Goal: Communication & Community: Answer question/provide support

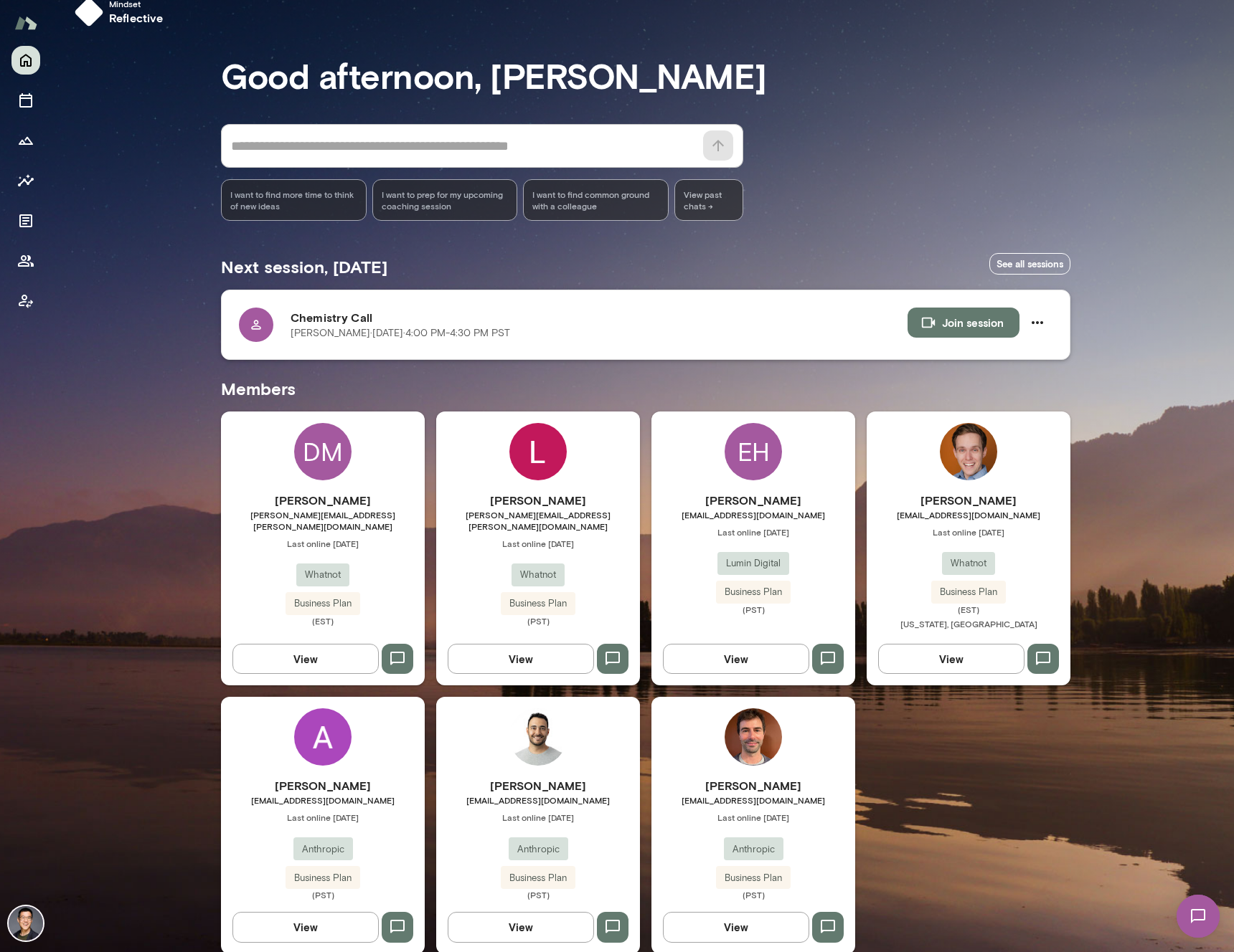
scroll to position [44, 0]
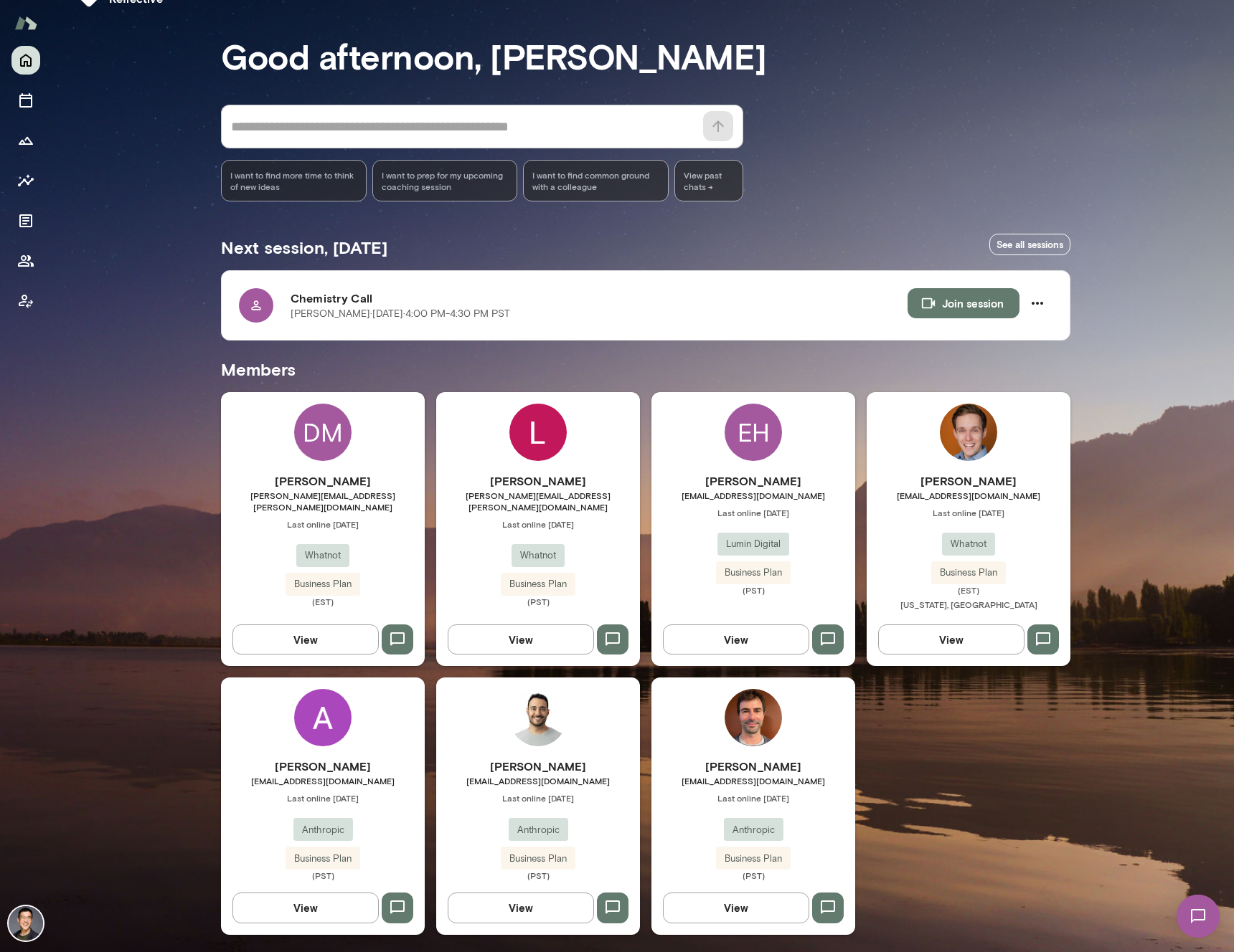
click at [733, 464] on div "EH Eric Hooshmand ehooshmand@lumindigital.com Last online September 15 Lumin Di…" at bounding box center [752, 529] width 204 height 274
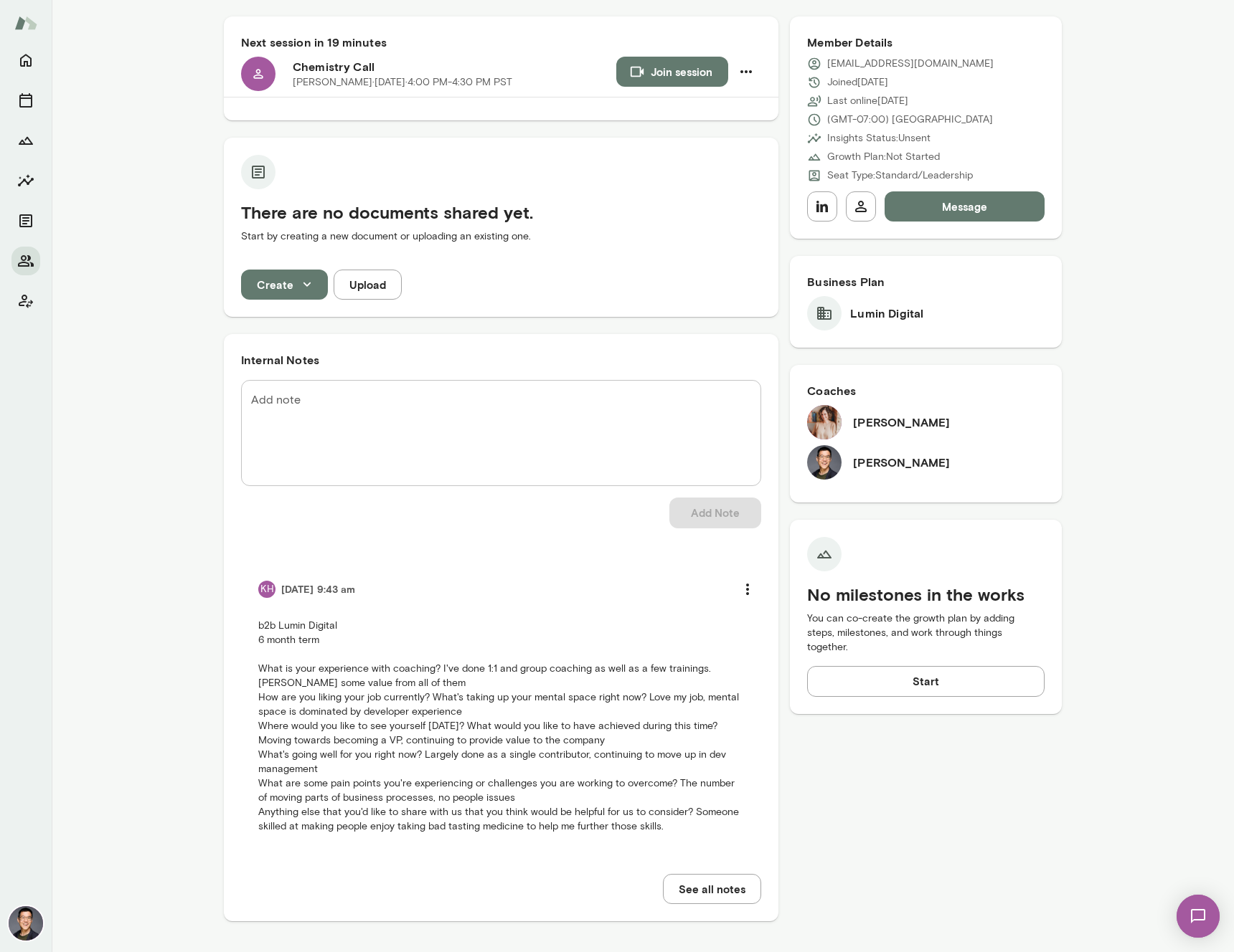
scroll to position [137, 0]
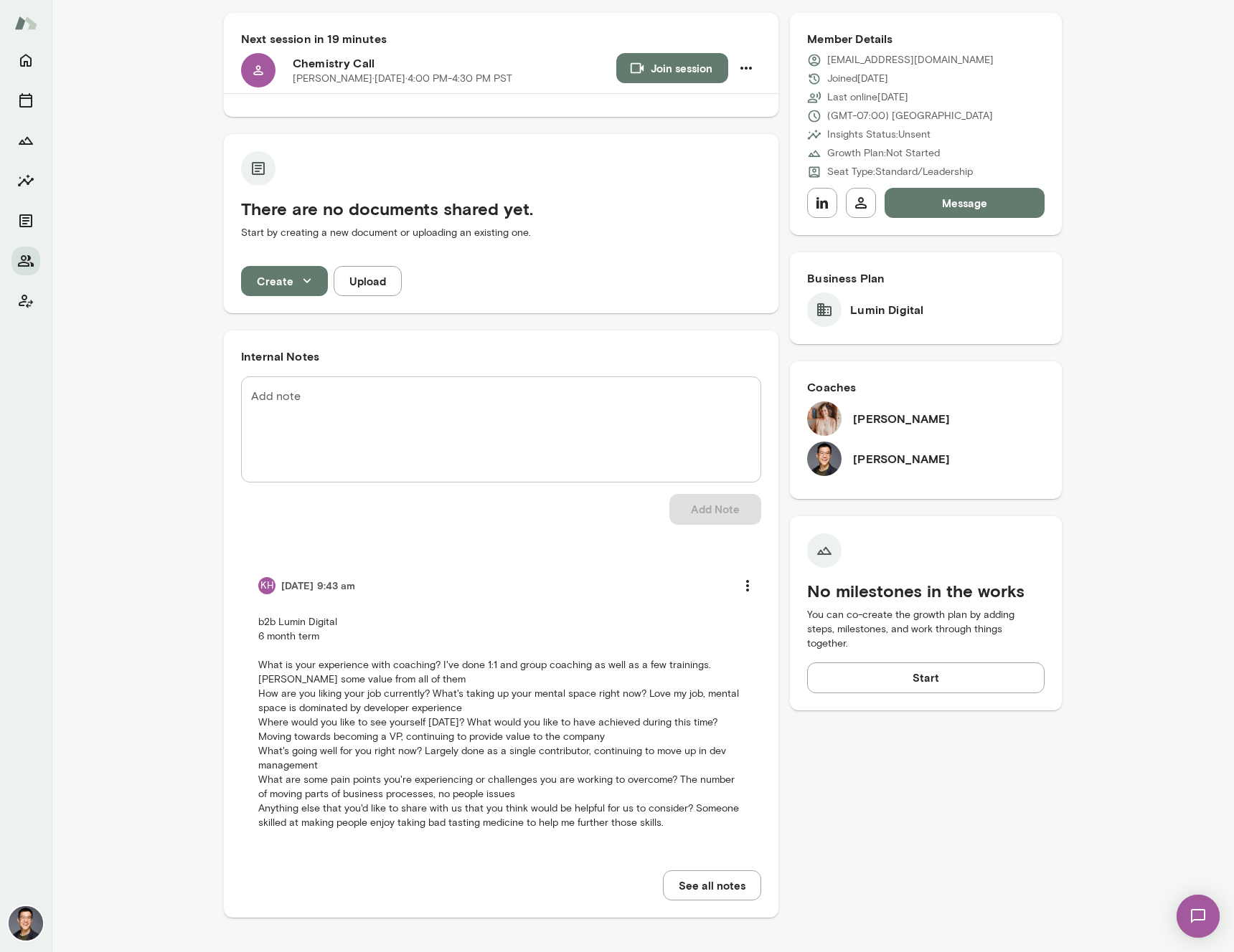
click at [821, 419] on img at bounding box center [824, 419] width 34 height 34
click at [863, 419] on h6 "[PERSON_NAME]" at bounding box center [901, 419] width 97 height 17
click at [715, 886] on button "See all notes" at bounding box center [712, 886] width 98 height 30
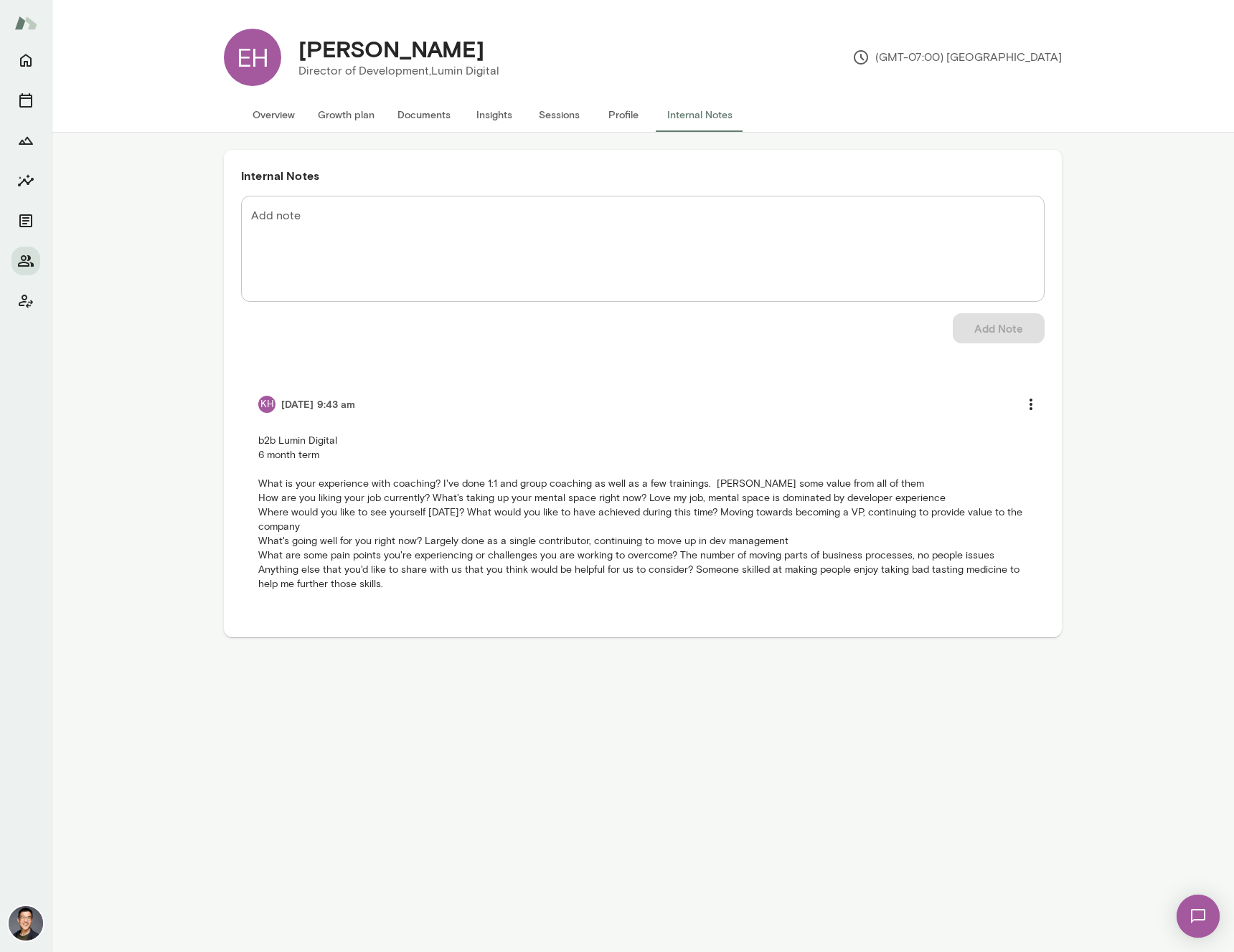
click at [268, 121] on button "Overview" at bounding box center [274, 115] width 66 height 34
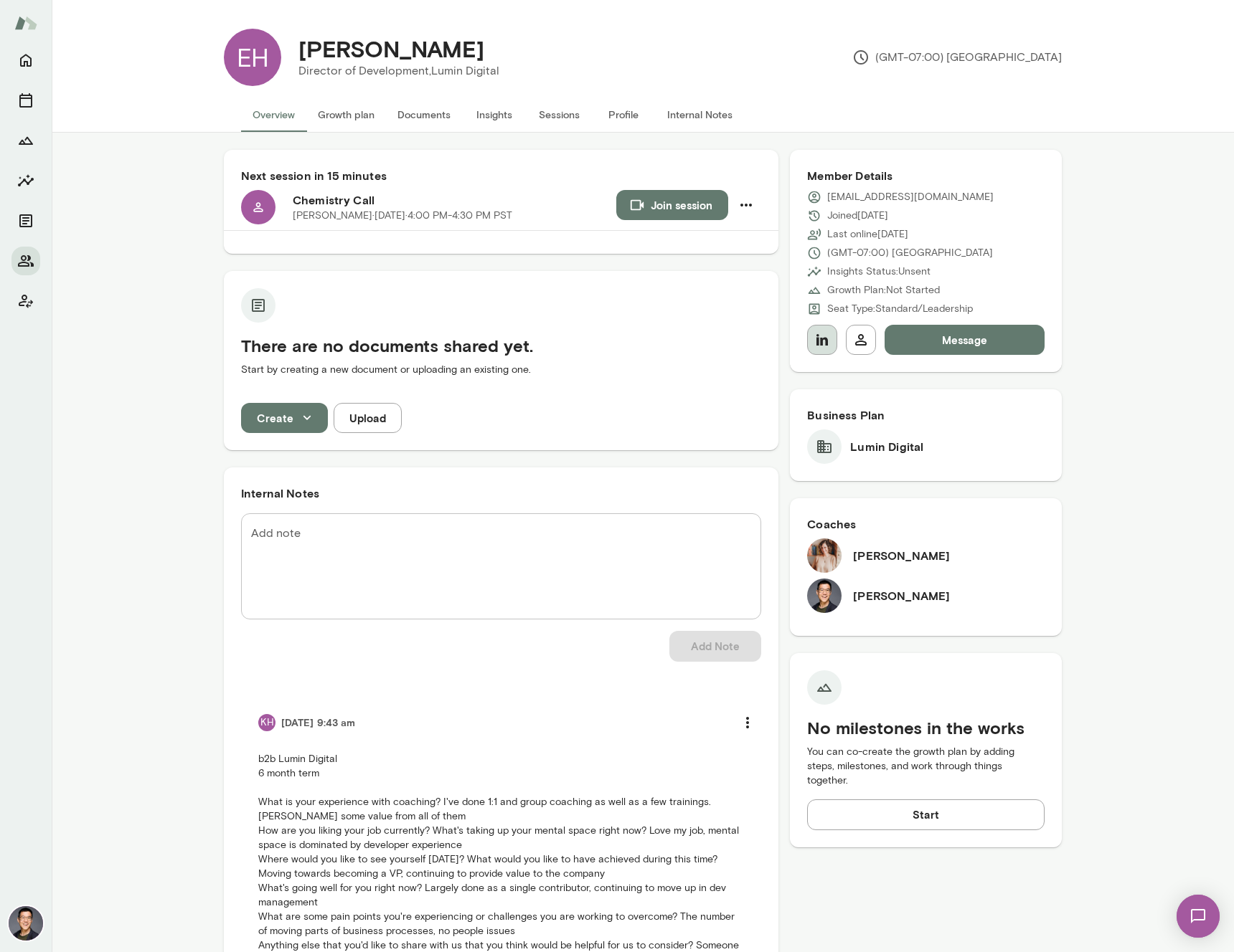
click at [816, 341] on icon "button" at bounding box center [822, 339] width 12 height 12
click at [410, 116] on button "Documents" at bounding box center [423, 115] width 76 height 34
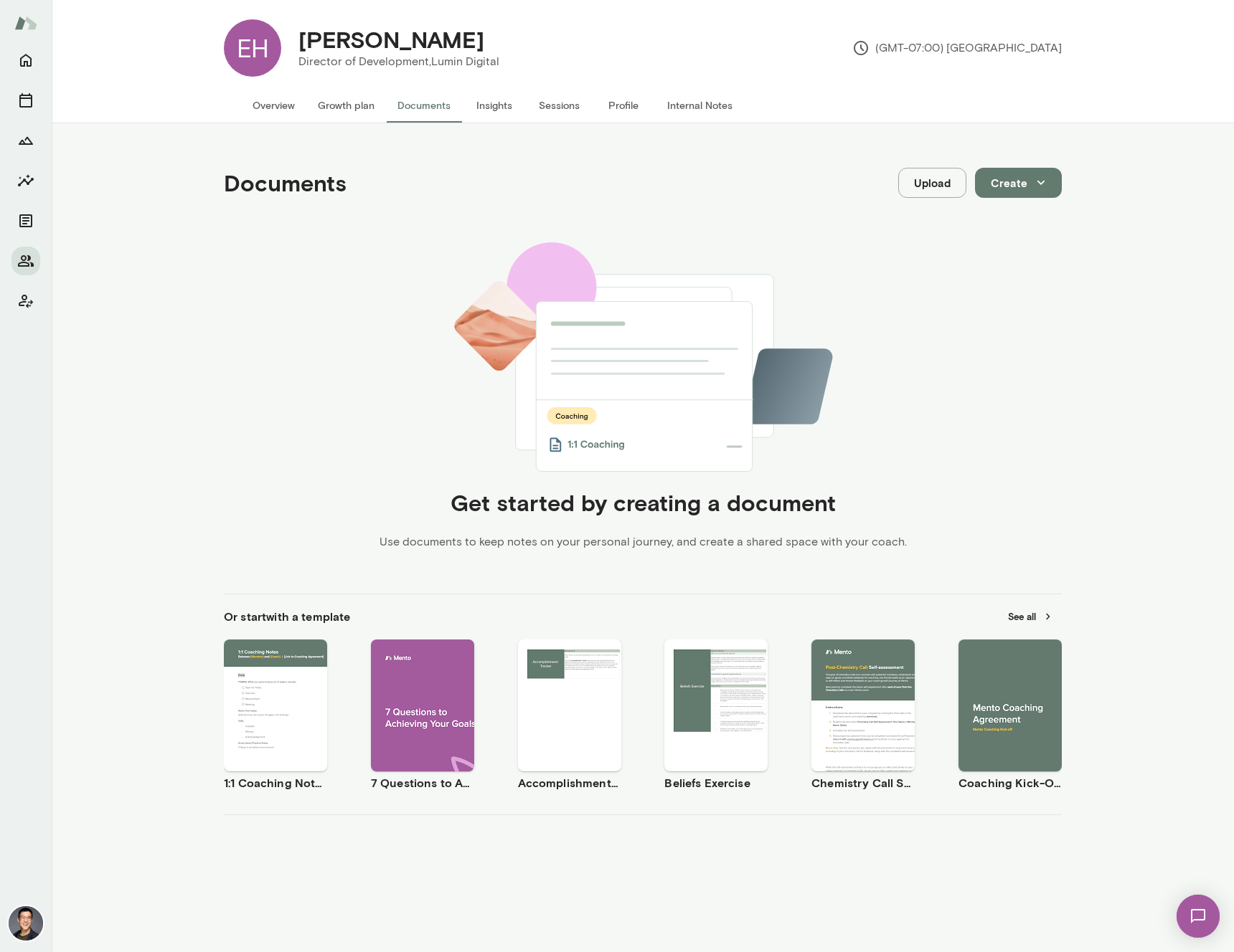
scroll to position [12, 0]
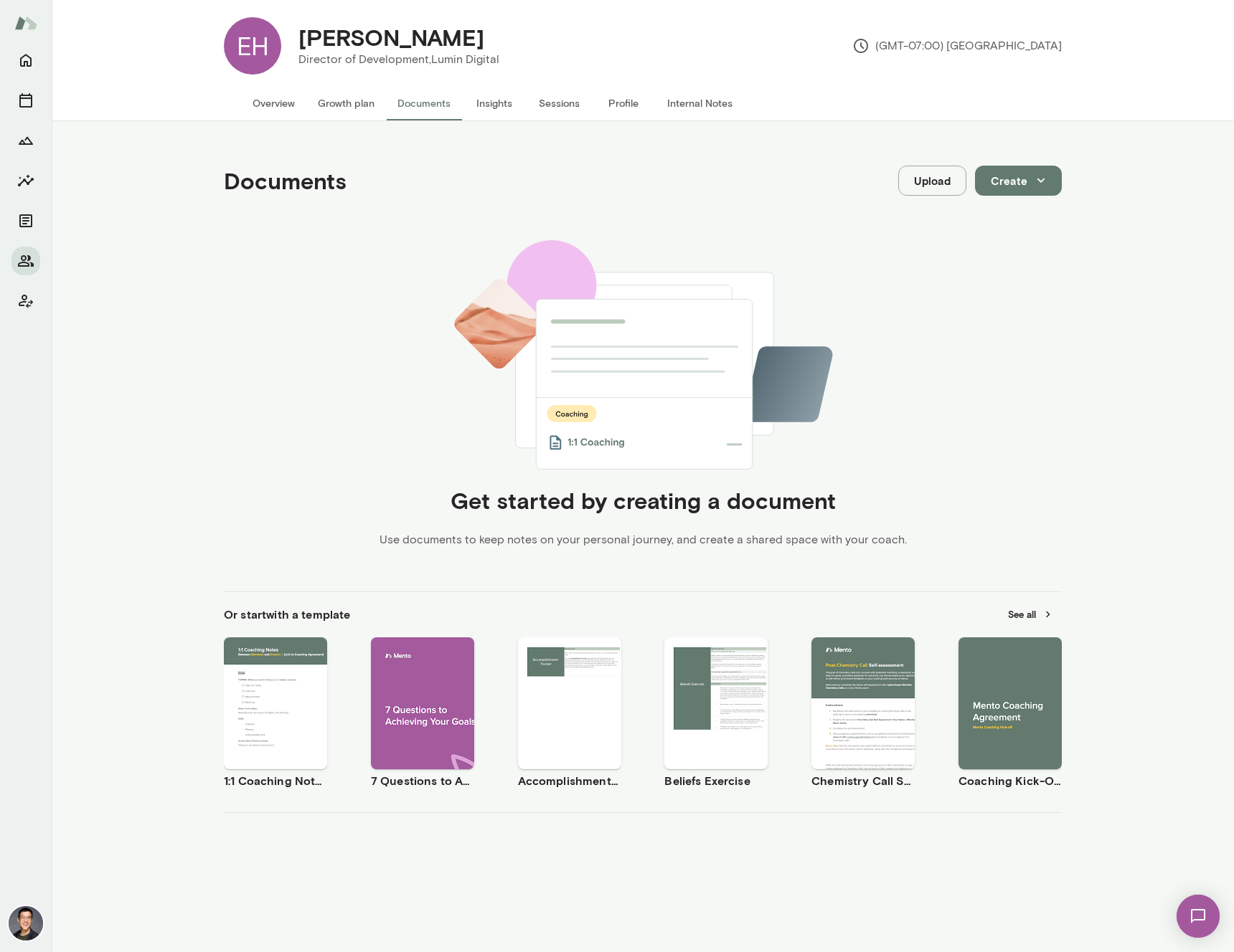
click at [848, 690] on span "Use template" at bounding box center [871, 691] width 52 height 12
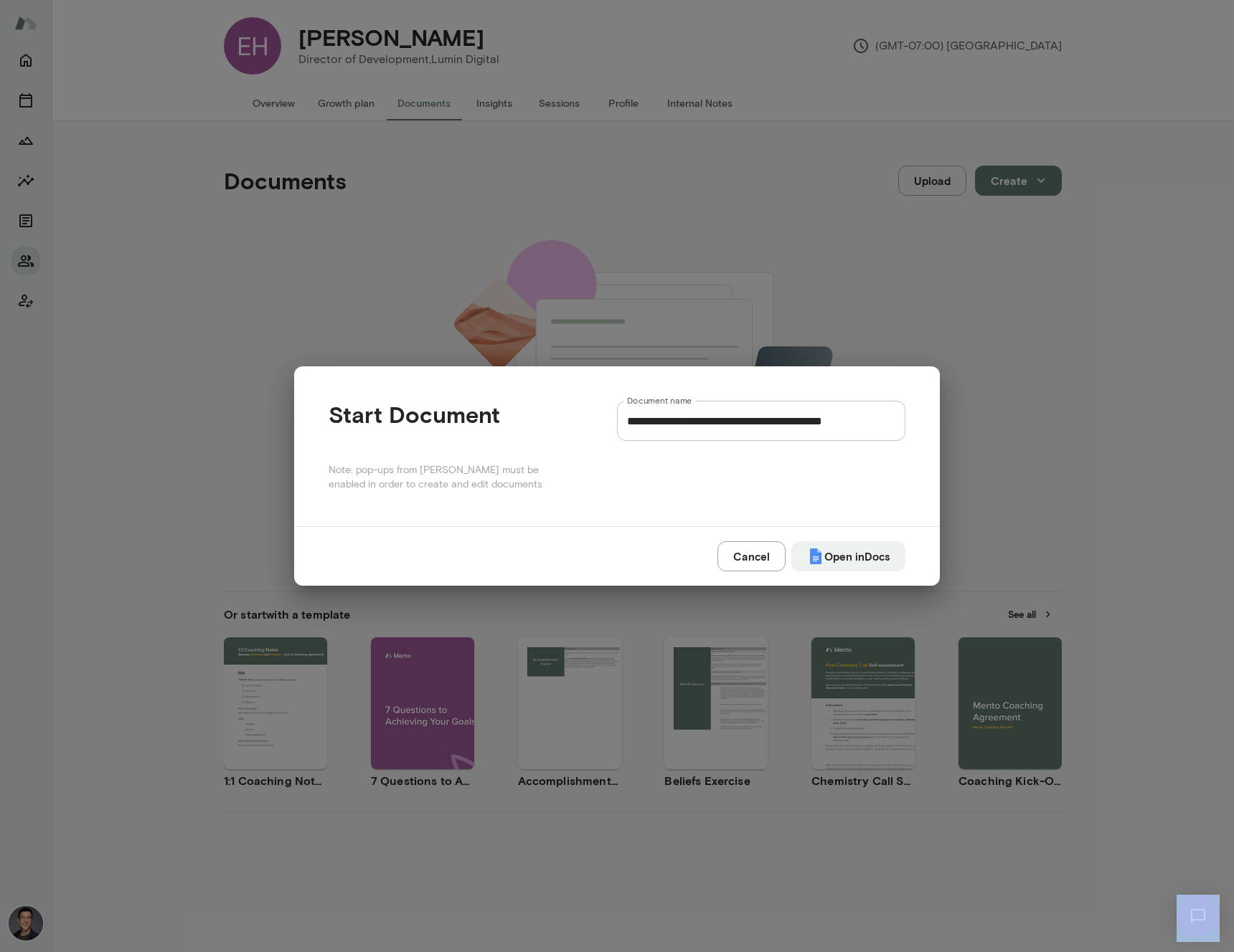
click at [848, 690] on div "**********" at bounding box center [617, 476] width 1234 height 952
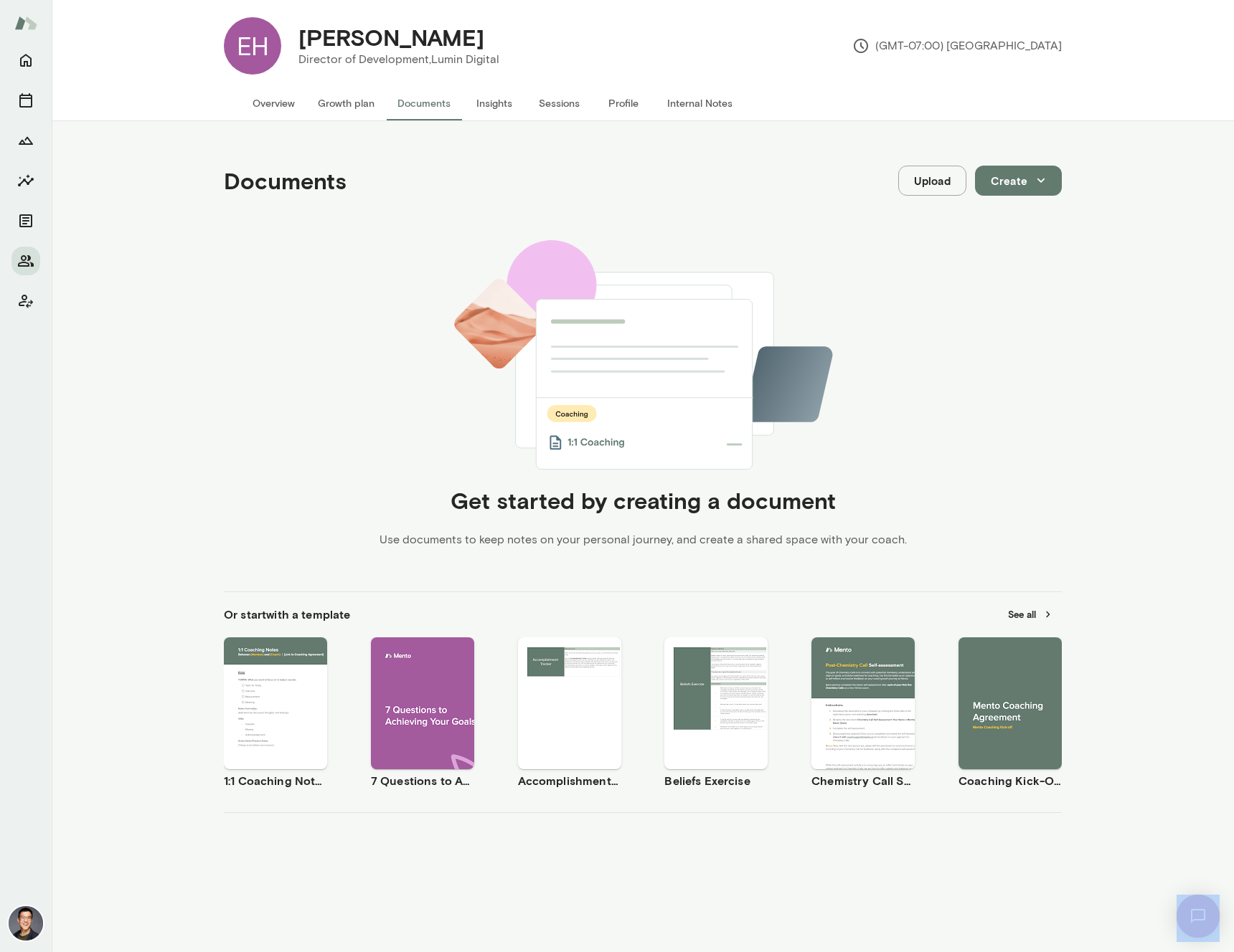
click at [855, 713] on span "Preview" at bounding box center [871, 716] width 32 height 12
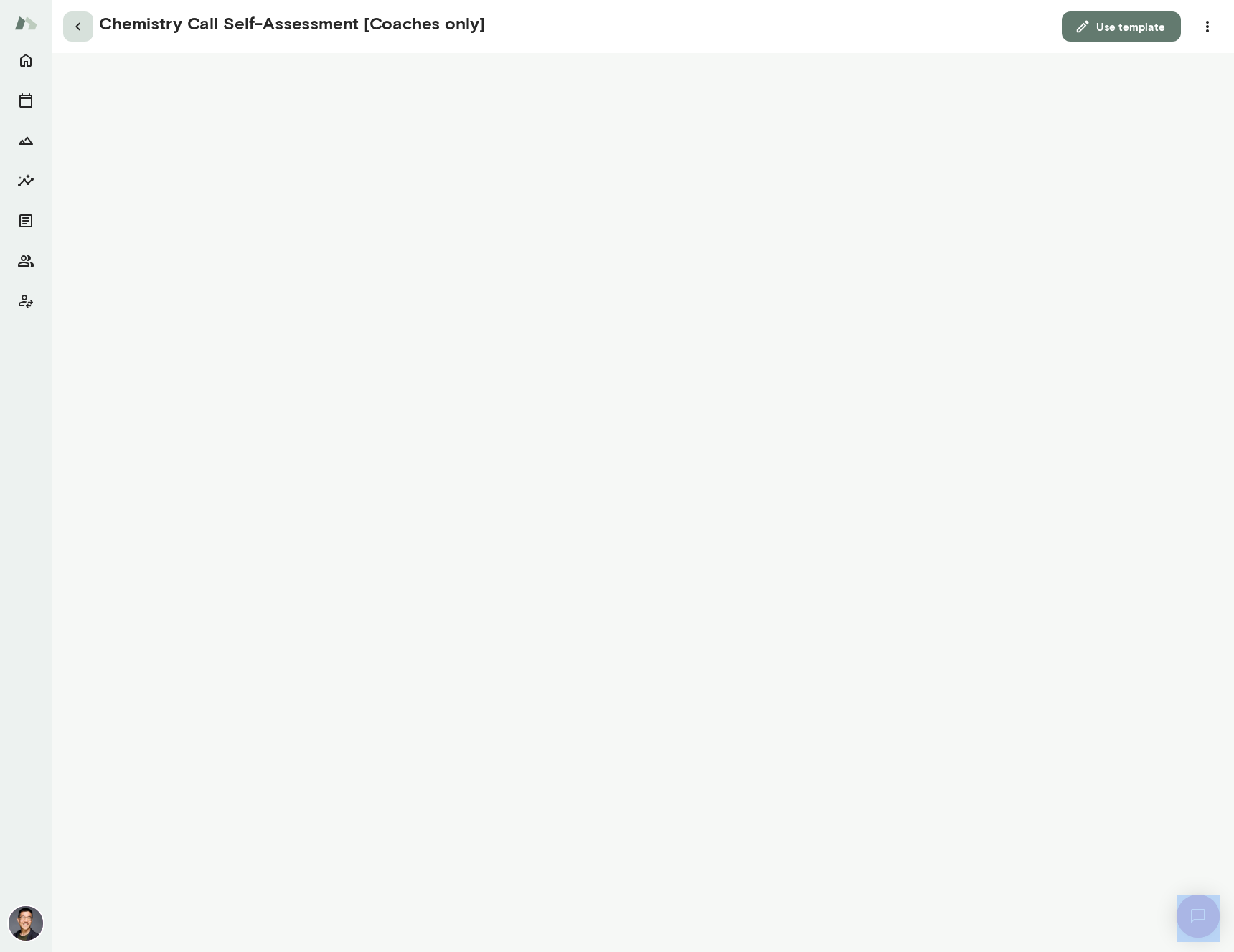
click at [74, 26] on icon "button" at bounding box center [78, 27] width 17 height 17
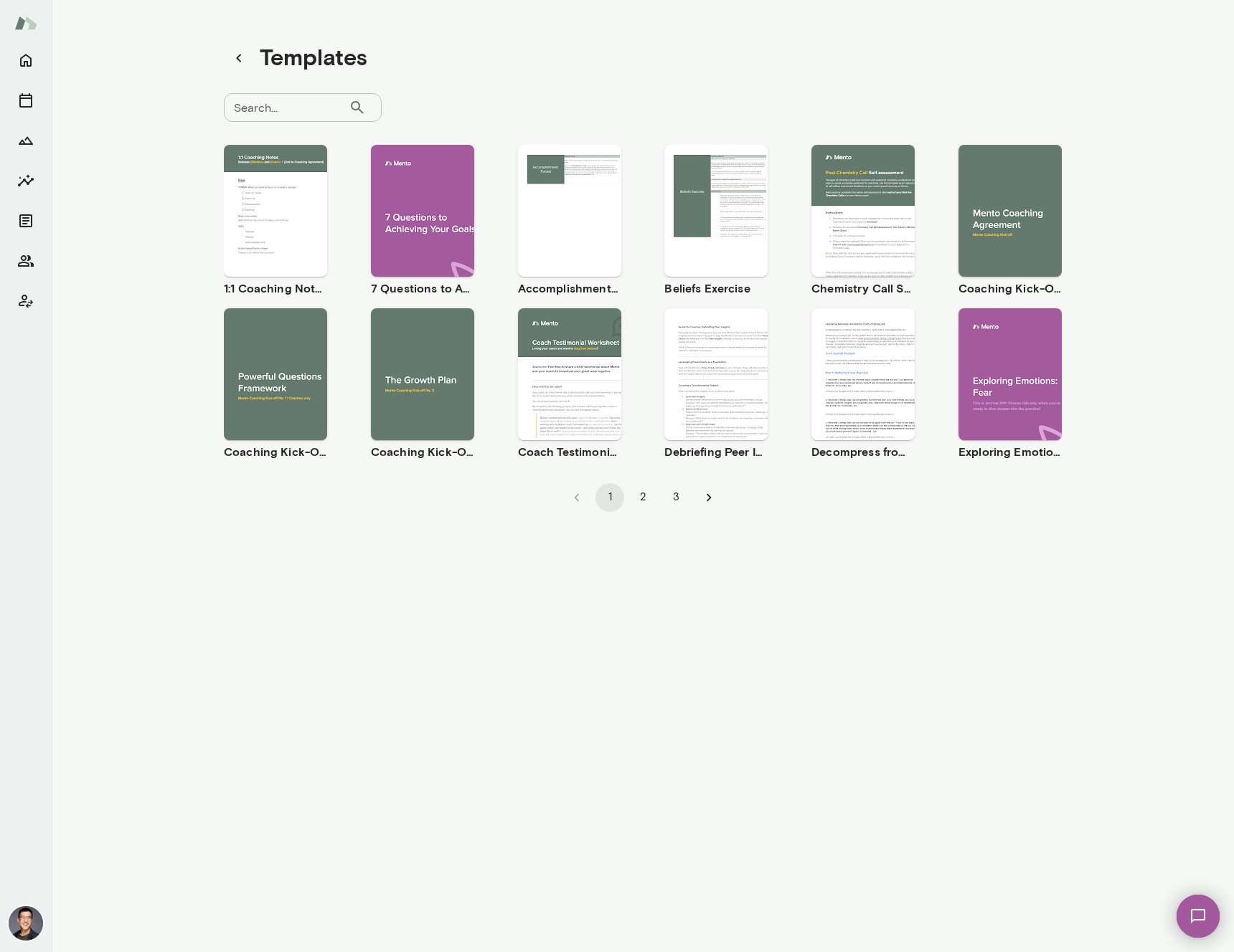
click at [302, 111] on input "Search..." at bounding box center [286, 107] width 125 height 29
type input "**********"
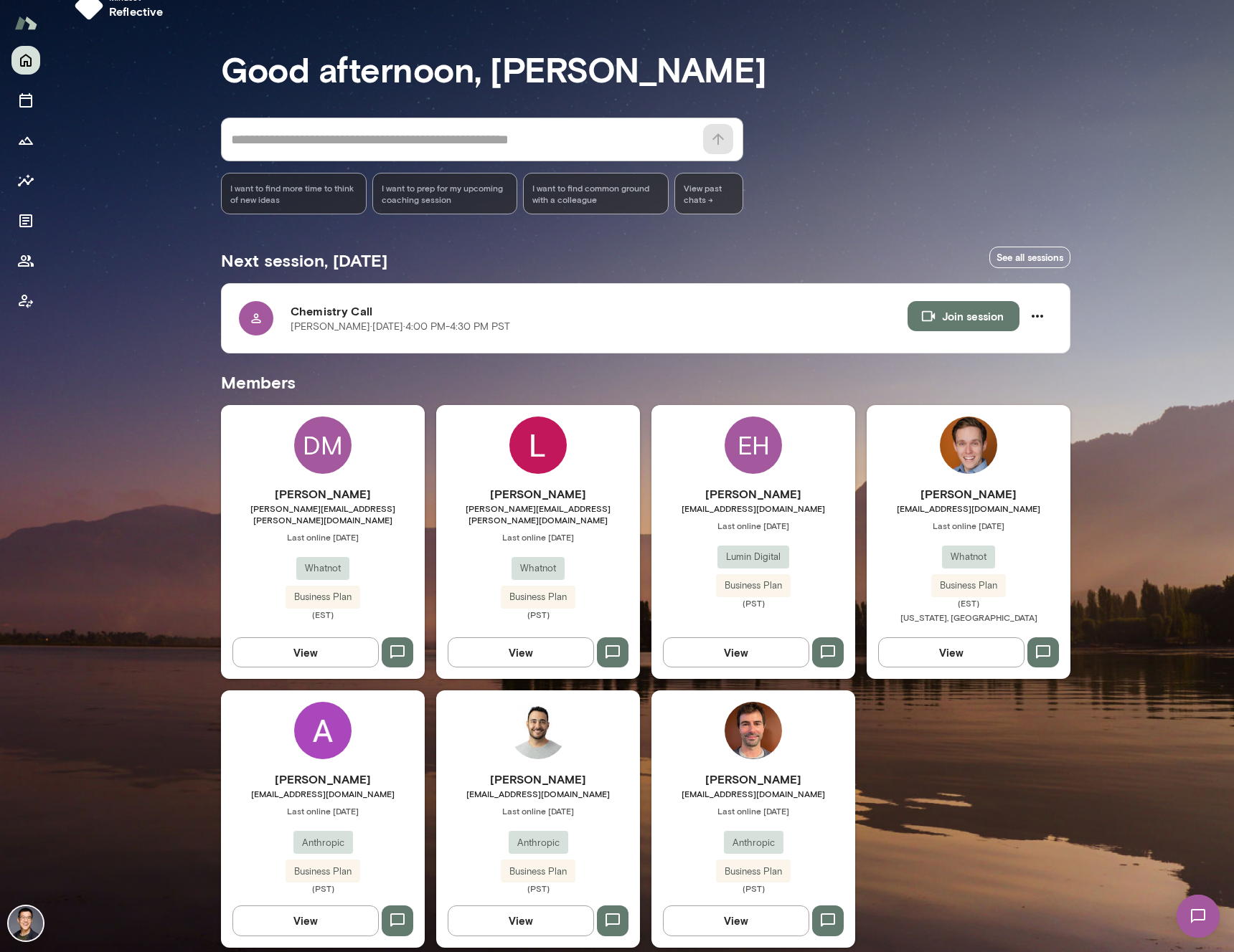
scroll to position [44, 0]
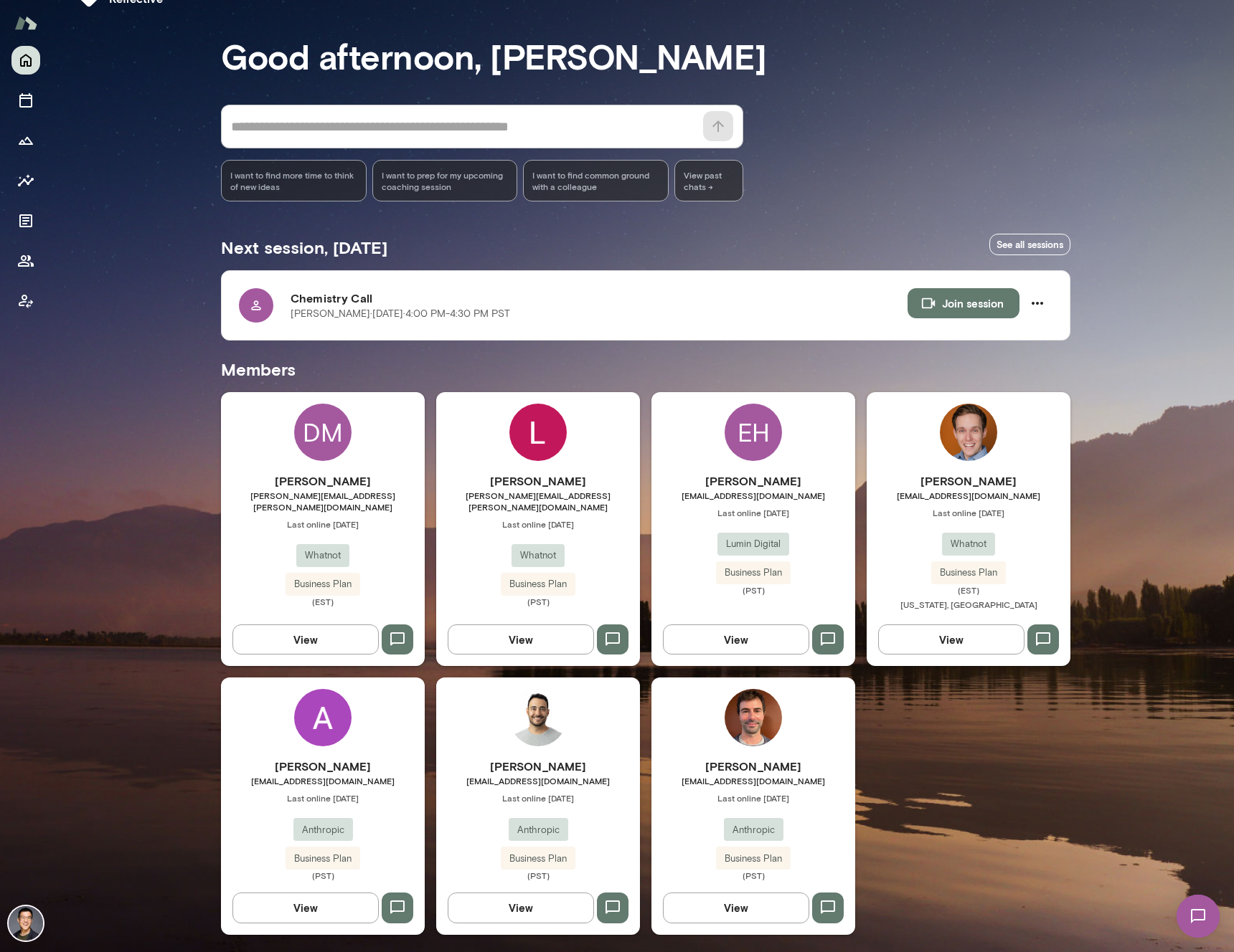
click at [745, 492] on span "[EMAIL_ADDRESS][DOMAIN_NAME]" at bounding box center [752, 496] width 204 height 12
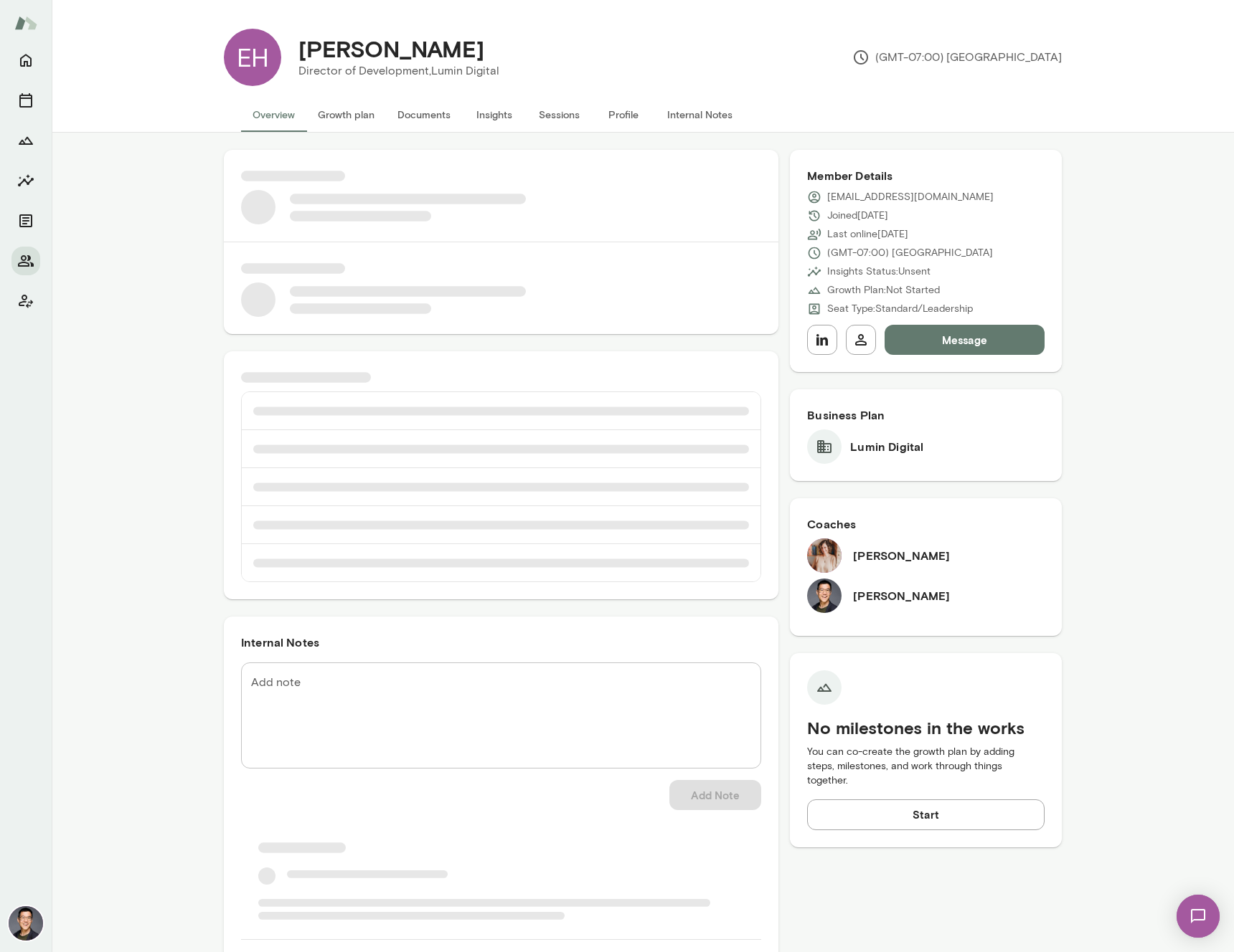
click at [1208, 918] on img at bounding box center [1197, 916] width 59 height 59
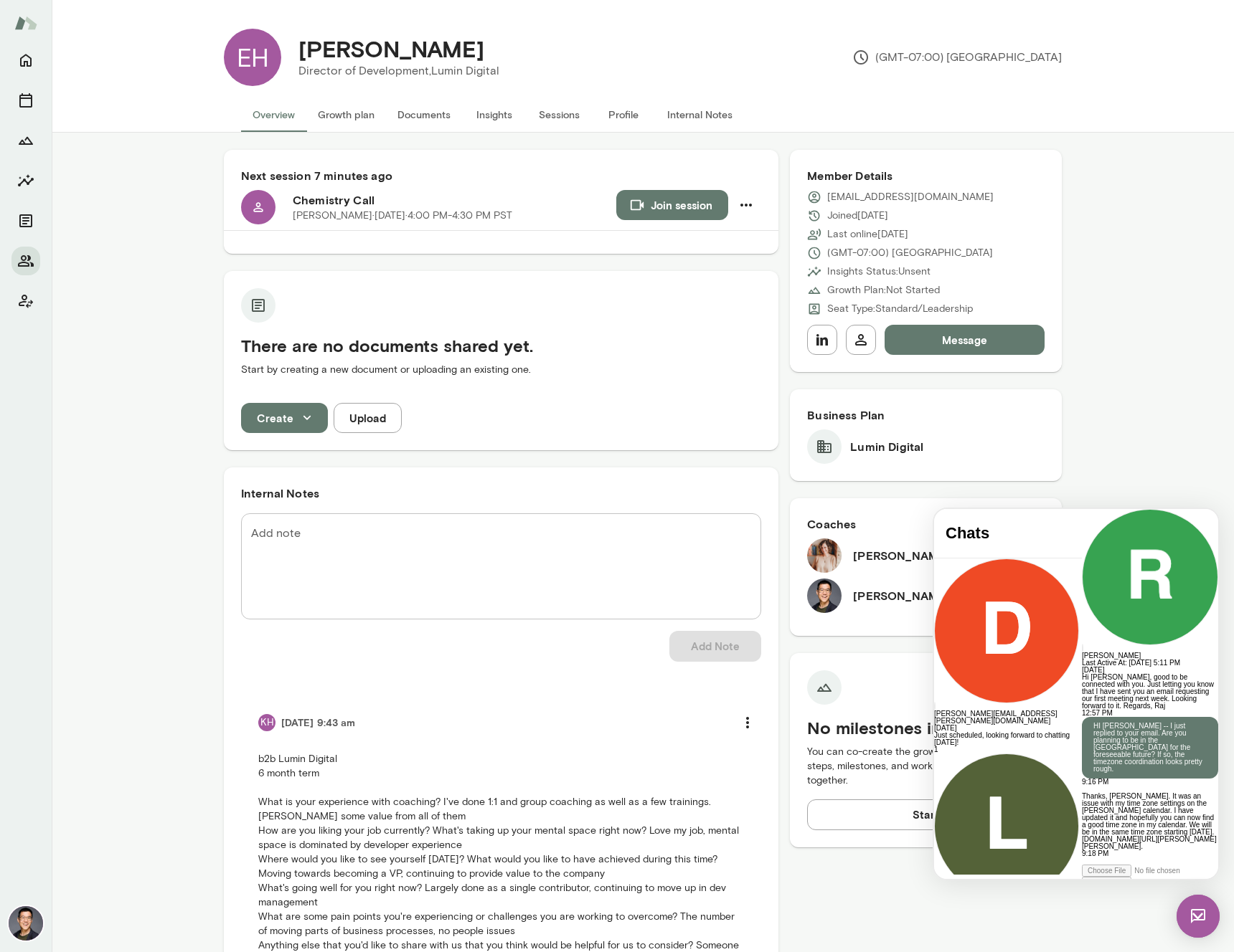
scroll to position [247, 0]
click at [1139, 417] on div "Next session 7 minutes ago Chemistry Call [PERSON_NAME][DATE] · 4:00 PM-4:30 PM…" at bounding box center [642, 611] width 1182 height 957
click at [966, 332] on button "Message" at bounding box center [964, 339] width 160 height 30
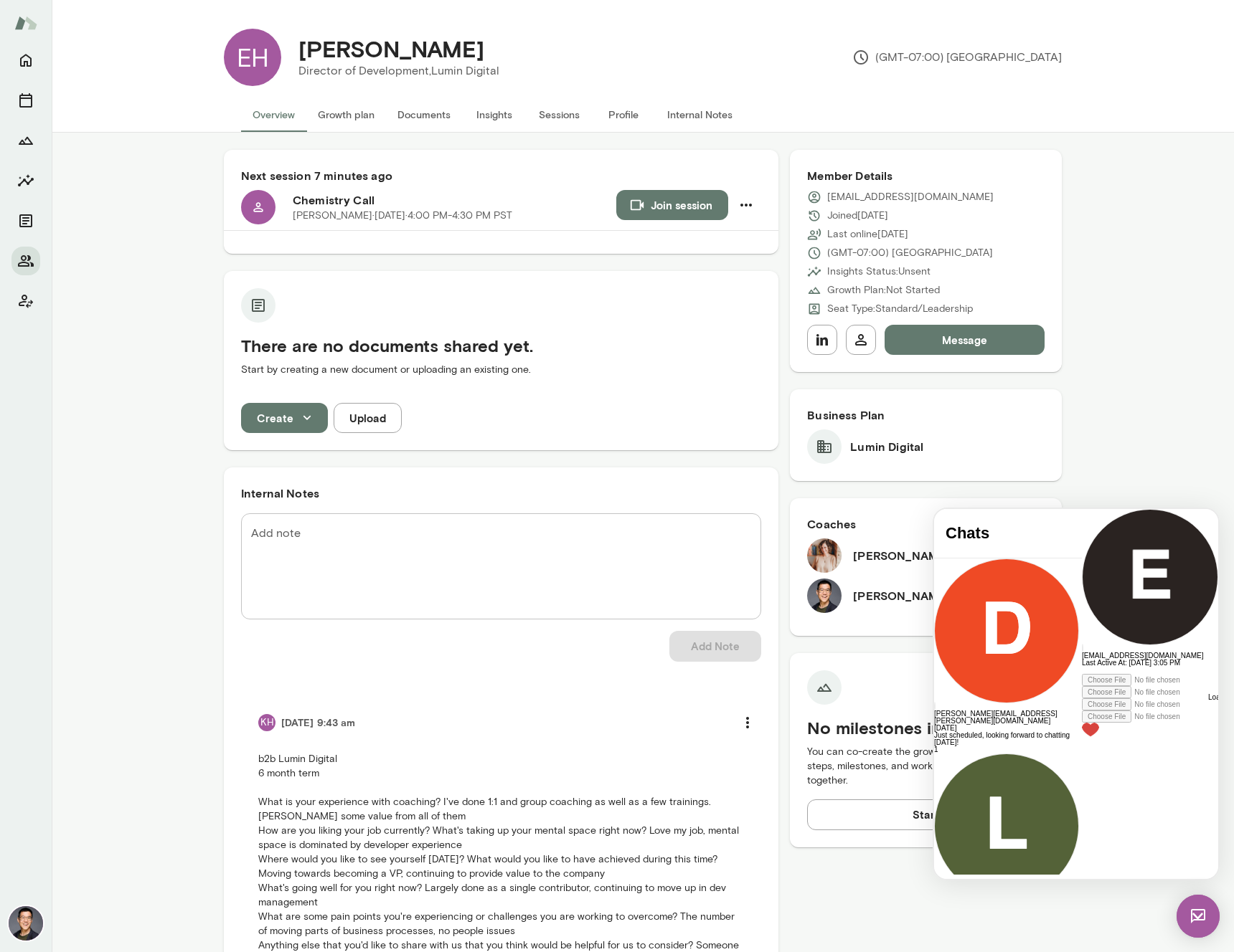
scroll to position [0, 0]
click at [1082, 674] on div at bounding box center [1150, 670] width 137 height 7
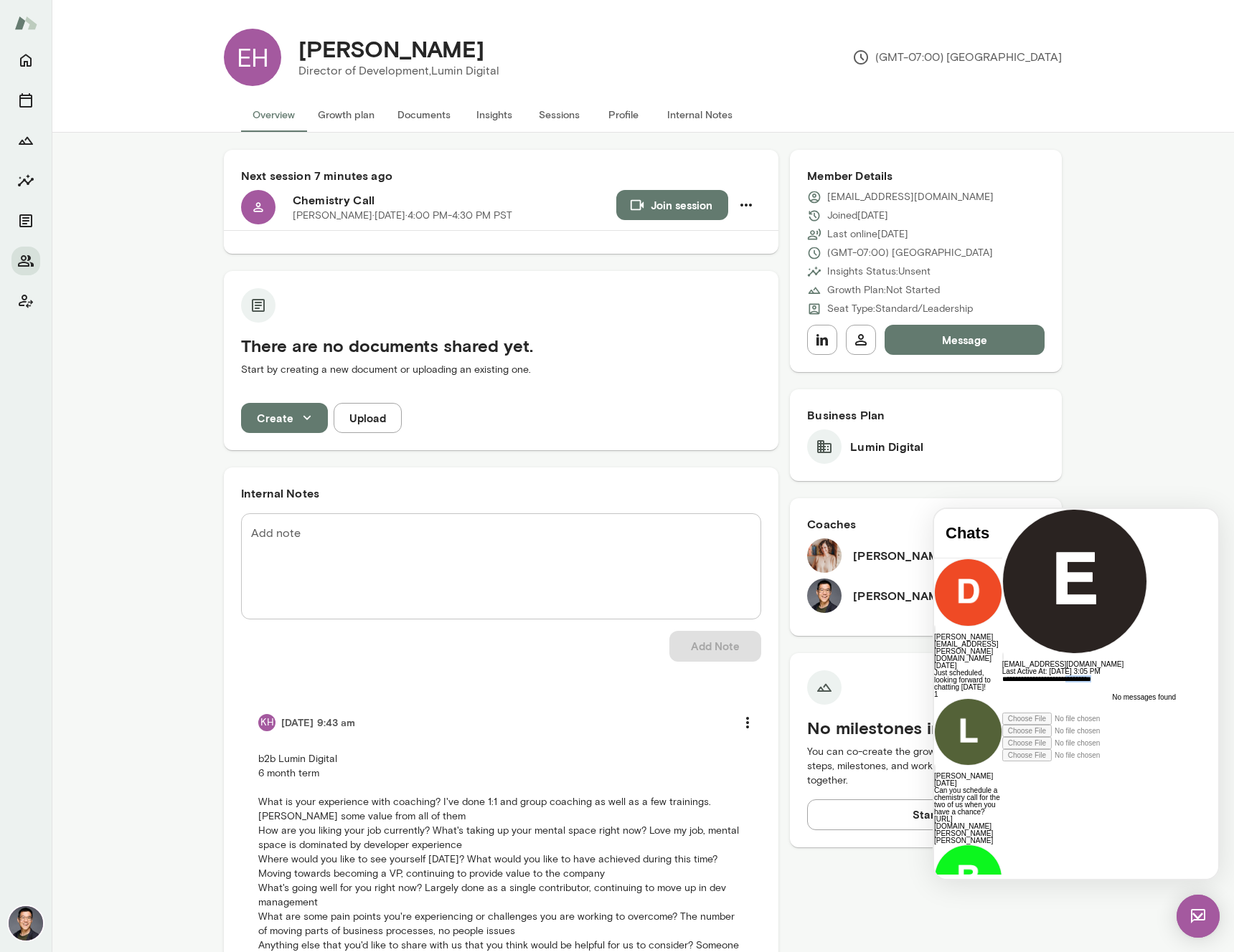
drag, startPoint x: 1104, startPoint y: 815, endPoint x: 1054, endPoint y: 819, distance: 50.2
click at [1054, 712] on div "**********" at bounding box center [1132, 694] width 260 height 37
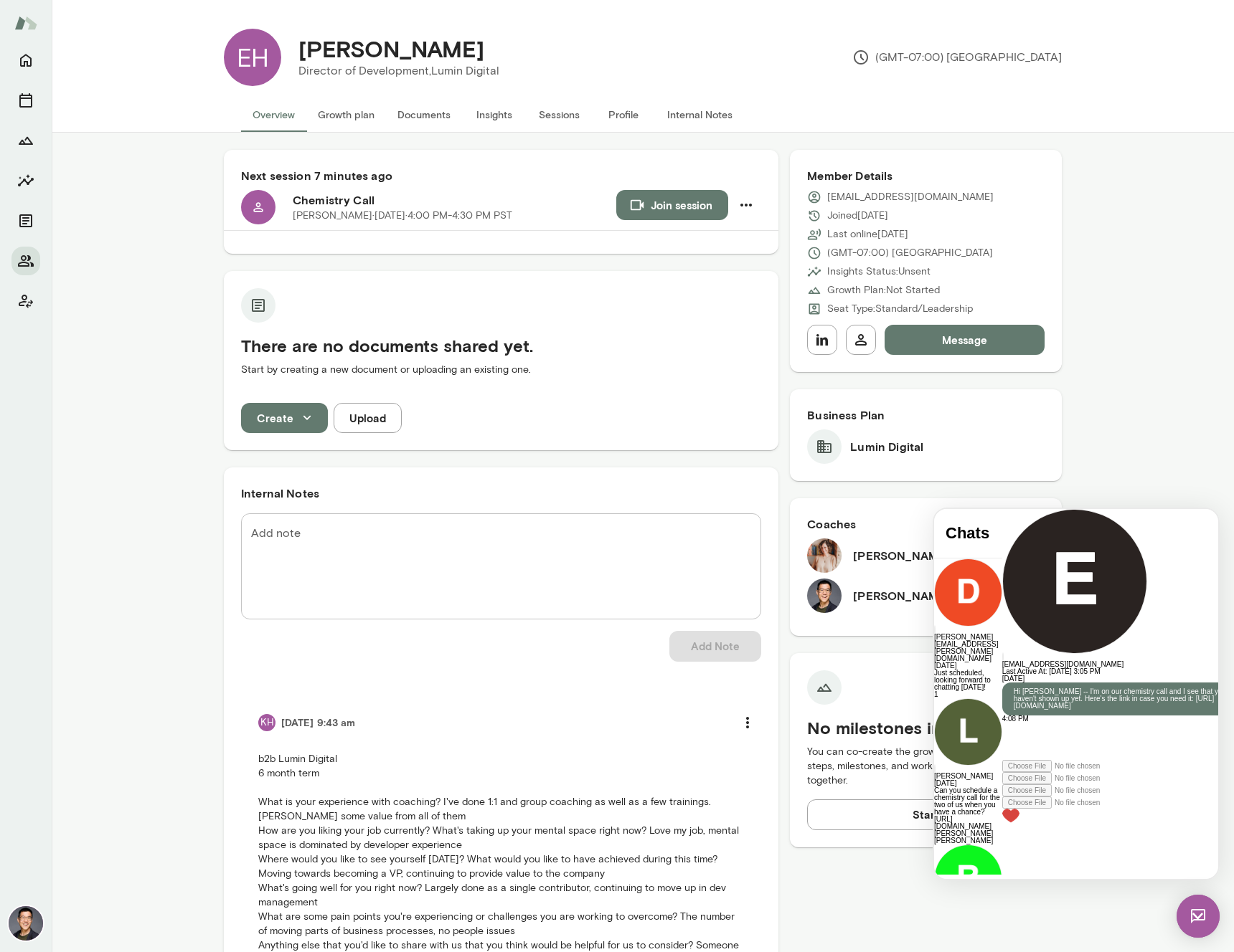
scroll to position [155, 0]
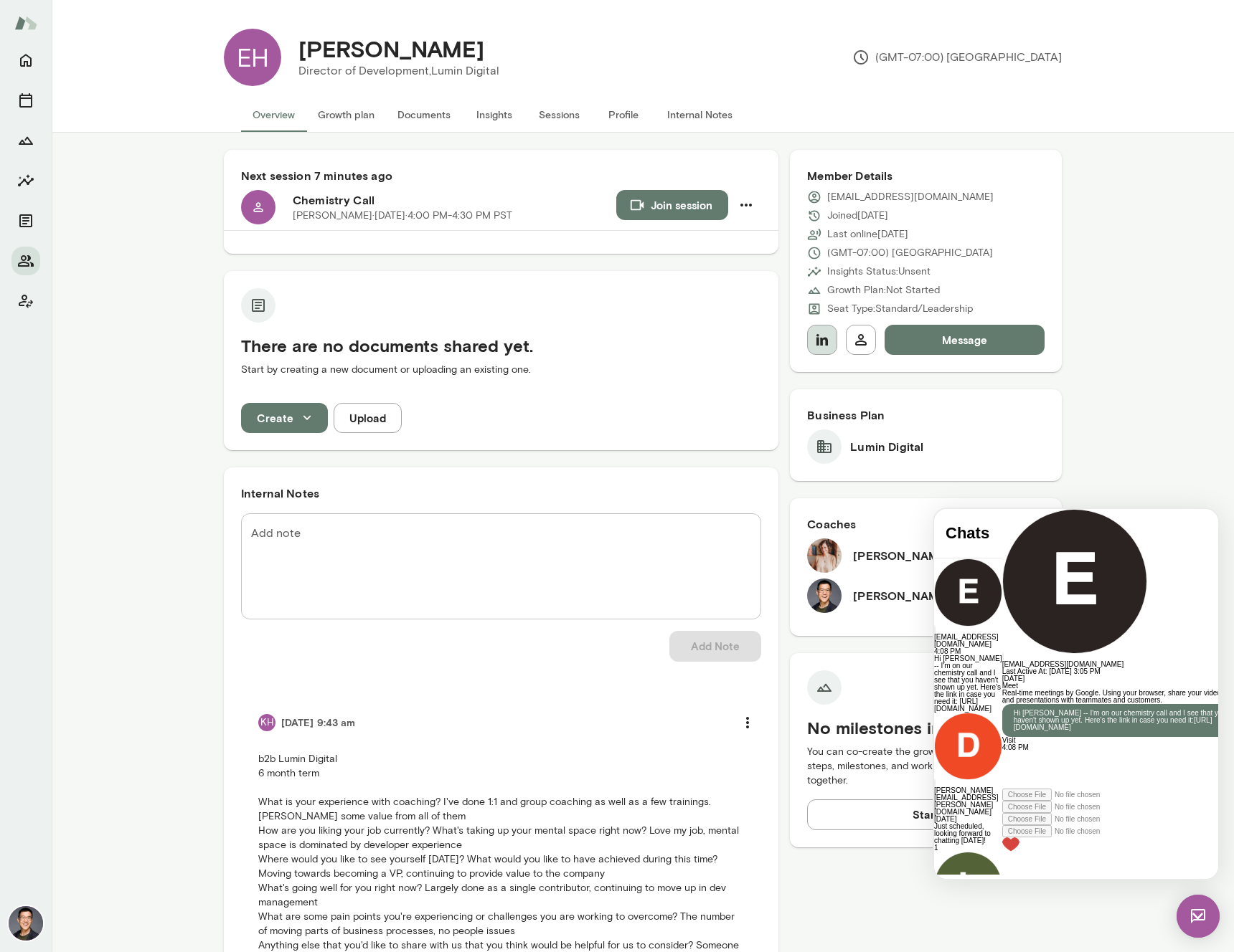
click at [827, 341] on button "button" at bounding box center [822, 339] width 30 height 30
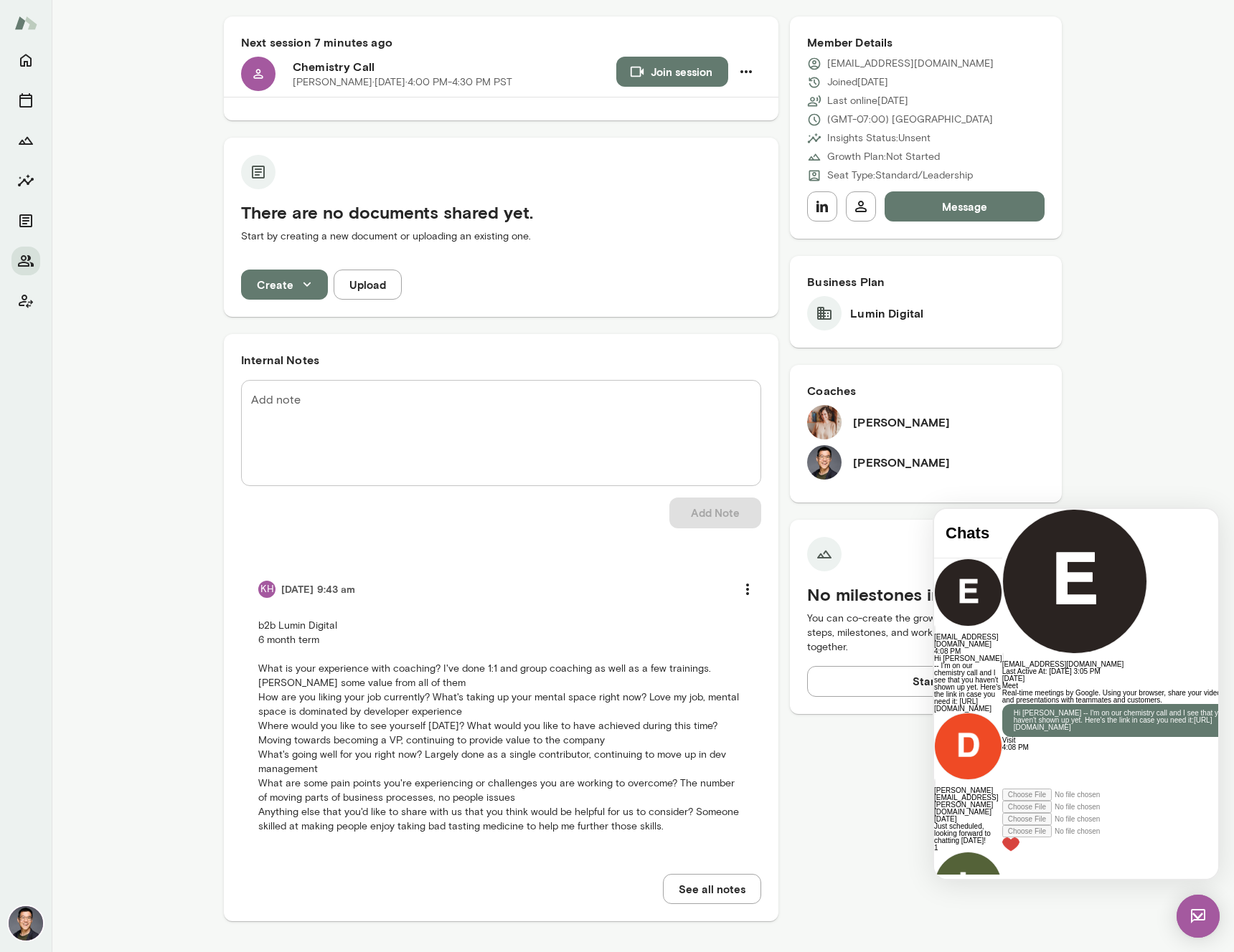
scroll to position [137, 0]
